Goal: Task Accomplishment & Management: Manage account settings

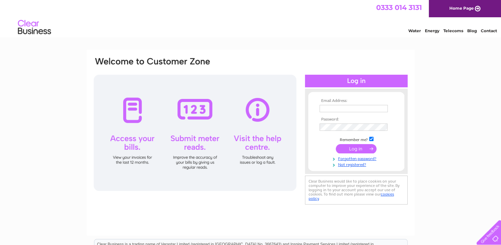
type input "[EMAIL_ADDRESS][DOMAIN_NAME]"
click at [357, 150] on input "submit" at bounding box center [356, 148] width 41 height 9
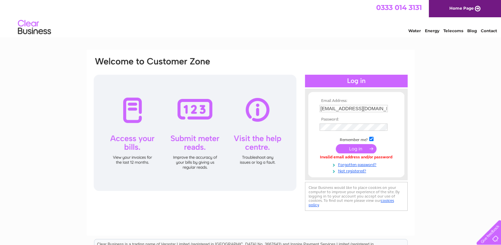
click at [426, 133] on div "Email Address: manselworkingmen@btconnect.com Password:" at bounding box center [250, 199] width 501 height 299
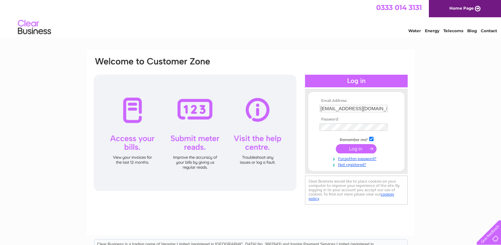
click at [439, 174] on div "Email Address: manselworkingmen@btconnect.com Password:" at bounding box center [250, 199] width 501 height 299
click at [364, 147] on input "submit" at bounding box center [356, 148] width 41 height 9
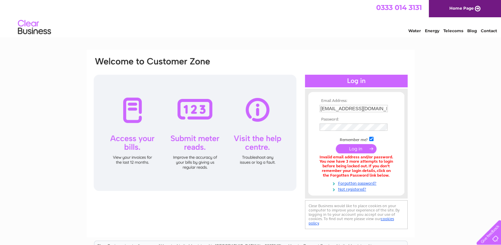
click at [430, 130] on div "Email Address: manselworkingmen@btconnect.com Password:" at bounding box center [250, 200] width 501 height 301
click at [129, 141] on div at bounding box center [195, 133] width 203 height 116
click at [350, 148] on input "submit" at bounding box center [356, 148] width 41 height 9
click at [355, 150] on input "submit" at bounding box center [356, 148] width 41 height 9
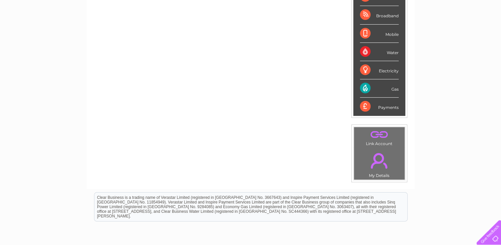
scroll to position [103, 0]
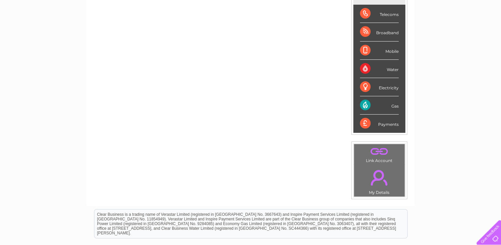
click at [394, 104] on div "Gas" at bounding box center [379, 105] width 39 height 18
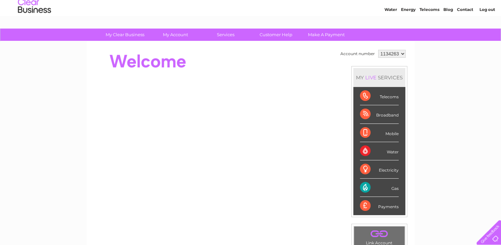
scroll to position [20, 0]
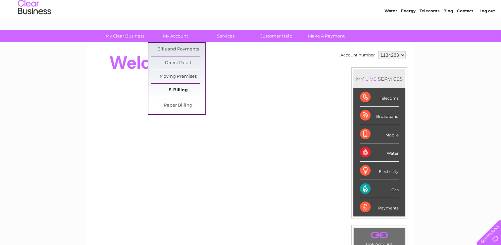
click at [181, 87] on link "E-Billing" at bounding box center [178, 90] width 55 height 13
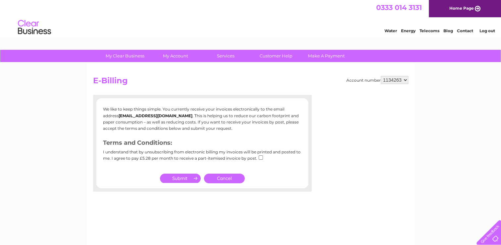
click at [183, 181] on input "submit" at bounding box center [180, 177] width 41 height 9
click at [259, 157] on input "checkbox" at bounding box center [261, 157] width 4 height 4
click at [260, 156] on input "checkbox" at bounding box center [261, 157] width 4 height 4
checkbox input "false"
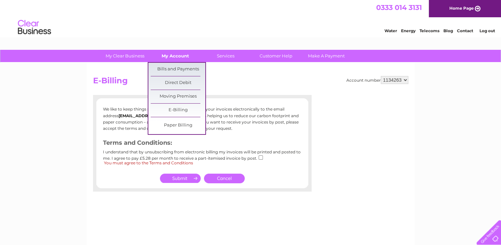
click at [179, 59] on link "My Account" at bounding box center [175, 56] width 55 height 12
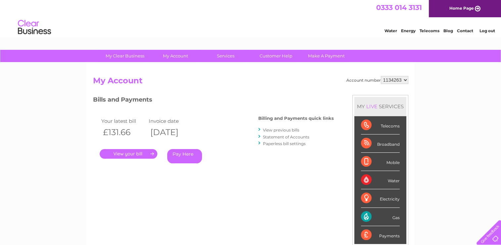
click at [138, 158] on link "." at bounding box center [129, 154] width 58 height 10
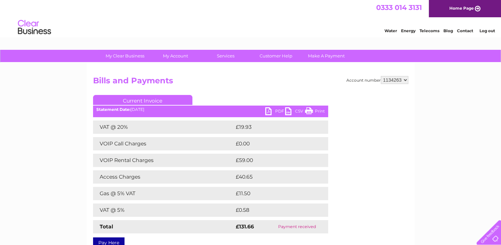
drag, startPoint x: 206, startPoint y: 184, endPoint x: 203, endPoint y: 185, distance: 3.4
click at [203, 185] on div "VAT @ 20% £19.93 VOIP Call Charges £0.00 VOIP Rental Charges £59.00 Access Char…" at bounding box center [210, 176] width 235 height 113
